Goal: Find specific page/section: Find specific page/section

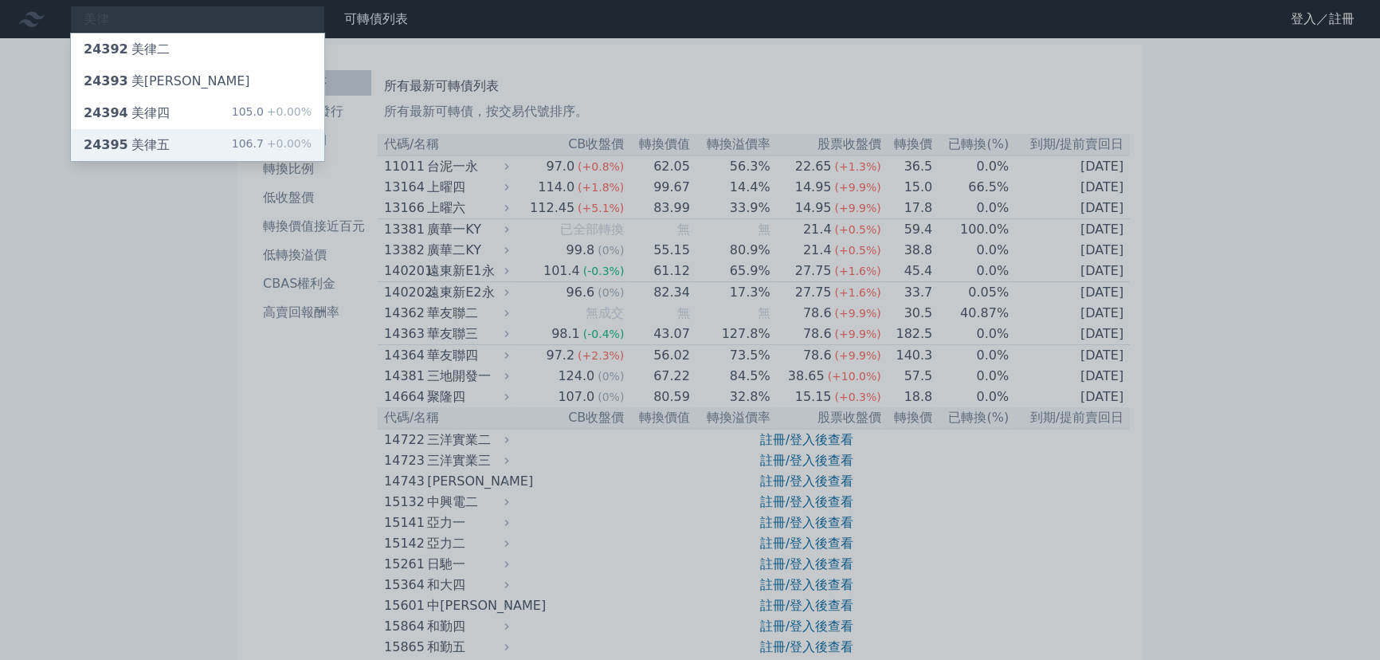
type input "美律"
click at [202, 138] on div "24395 美律五 106.7 +0.00%" at bounding box center [197, 145] width 253 height 32
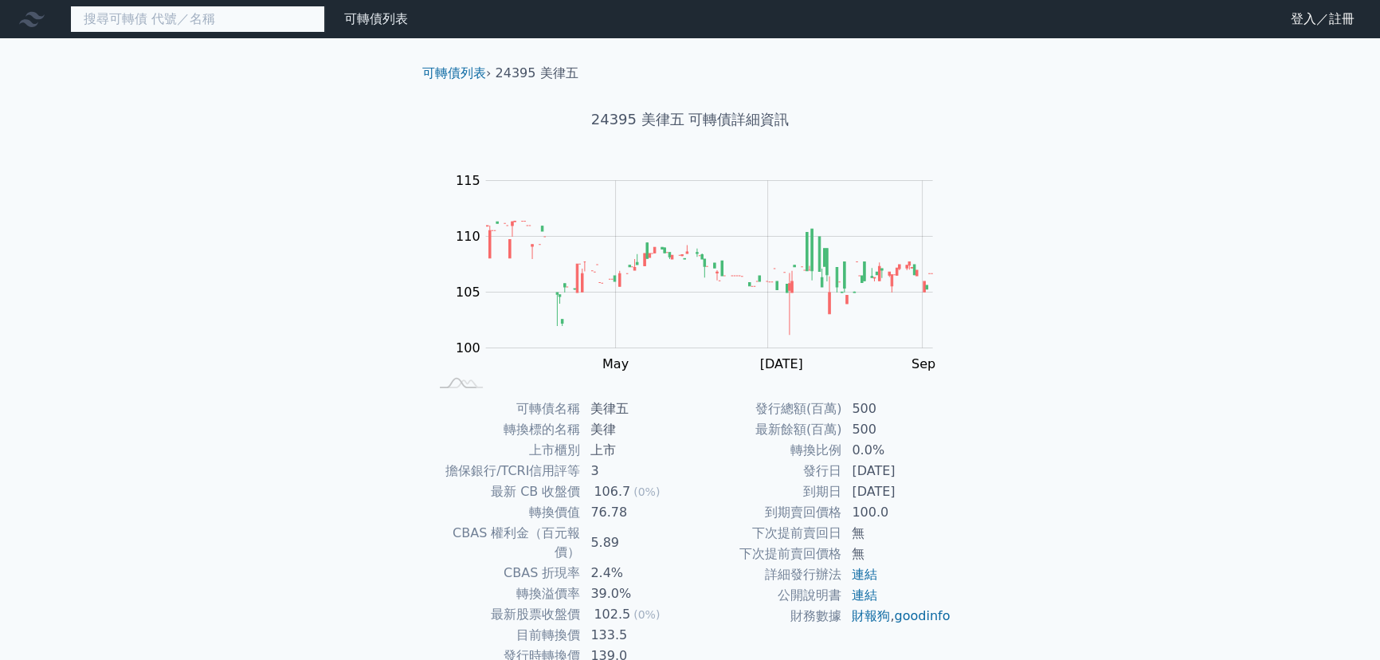
click at [180, 18] on input at bounding box center [197, 19] width 255 height 27
paste input "駐龍"
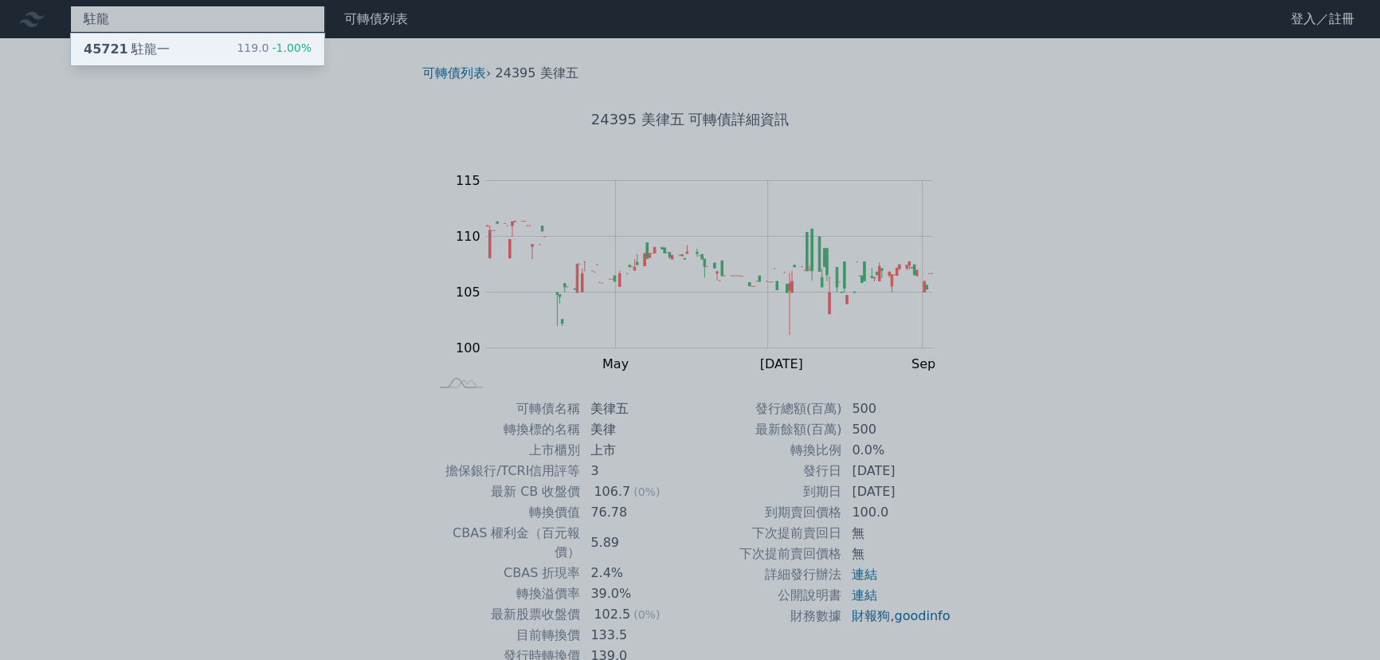
type input "駐龍"
click at [169, 41] on div "45721 駐龍一 119.0 -1.00%" at bounding box center [197, 49] width 253 height 32
